Goal: Task Accomplishment & Management: Manage account settings

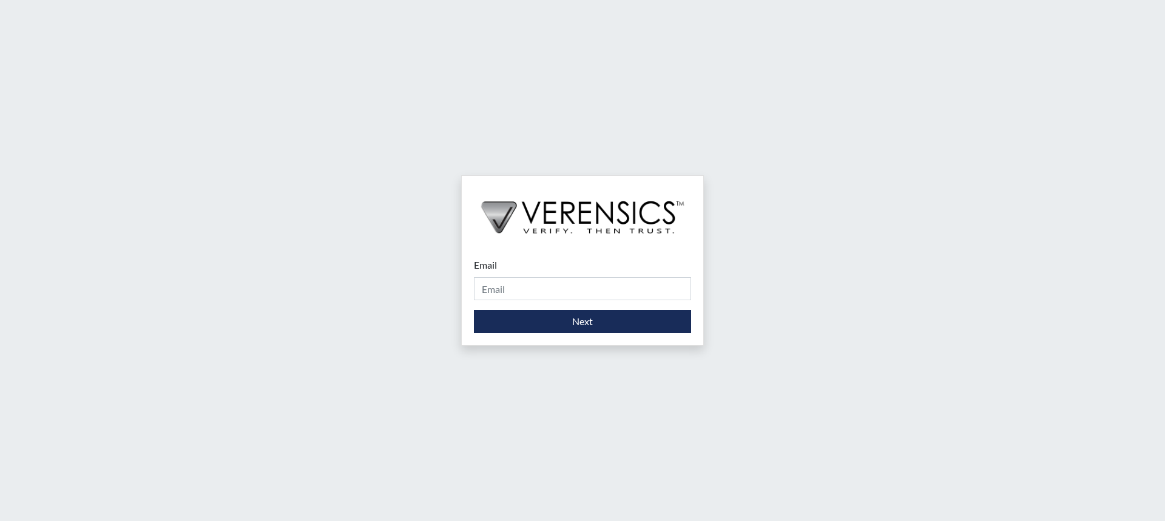
click at [608, 275] on div "Email Please provide your email address." at bounding box center [582, 279] width 217 height 42
click at [600, 288] on input "Email" at bounding box center [582, 288] width 217 height 23
type input "[PERSON_NAME][EMAIL_ADDRESS][PERSON_NAME][DOMAIN_NAME]"
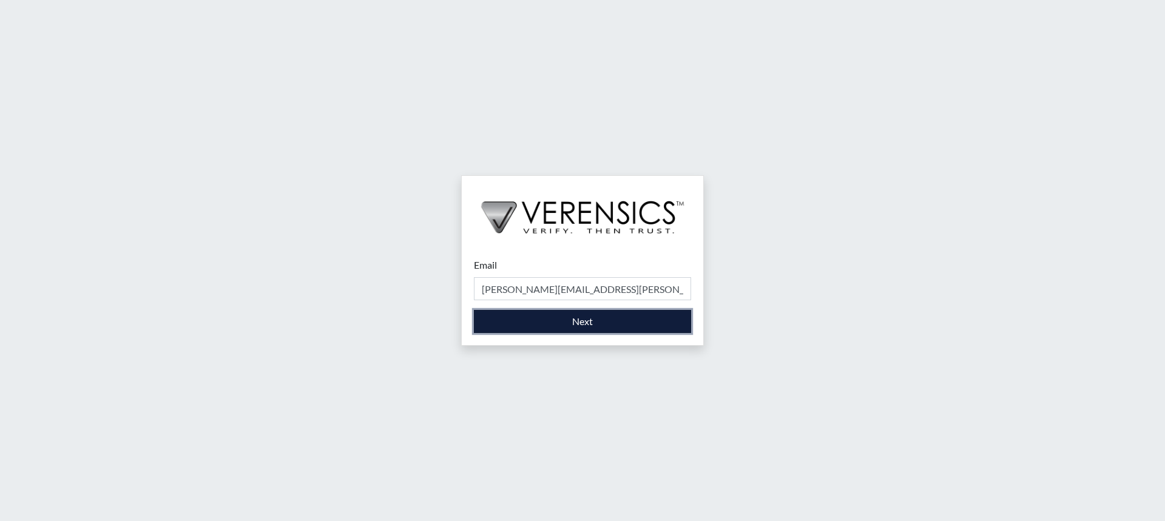
click at [583, 319] on button "Next" at bounding box center [582, 321] width 217 height 23
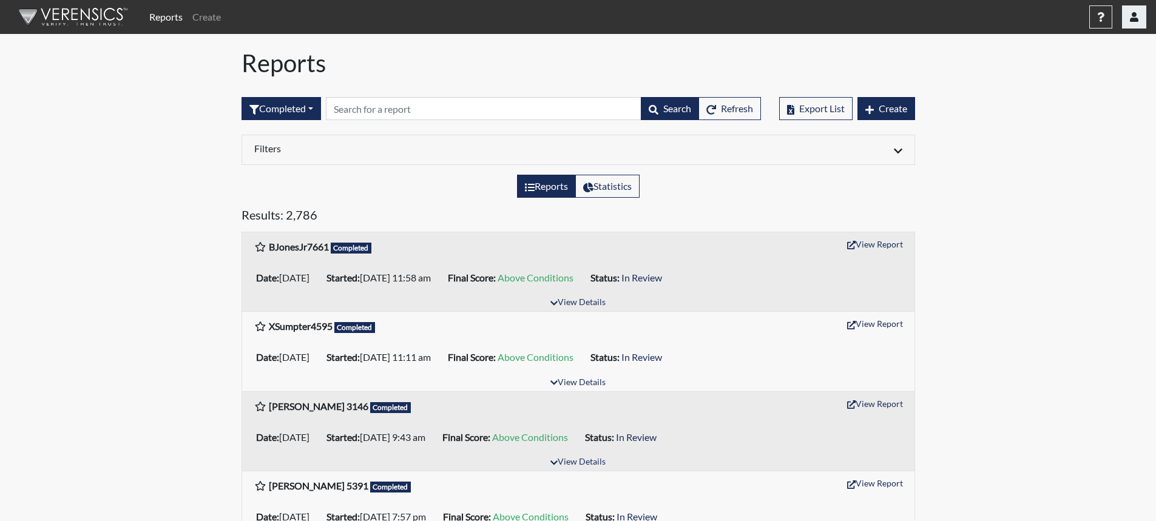
click at [1130, 27] on button "button" at bounding box center [1134, 16] width 24 height 23
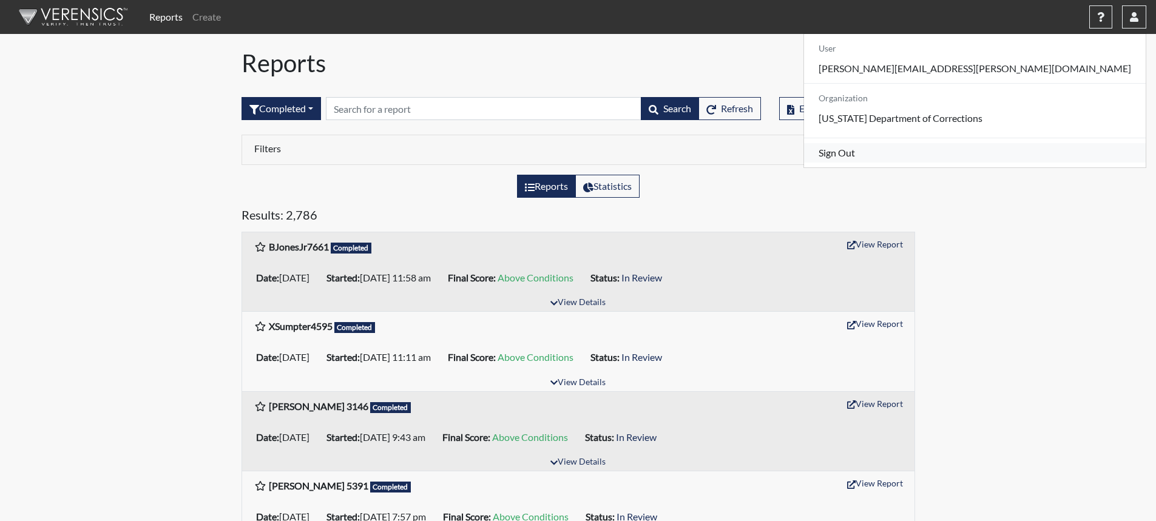
click at [1047, 163] on link "Sign Out" at bounding box center [975, 152] width 342 height 19
